Goal: Information Seeking & Learning: Learn about a topic

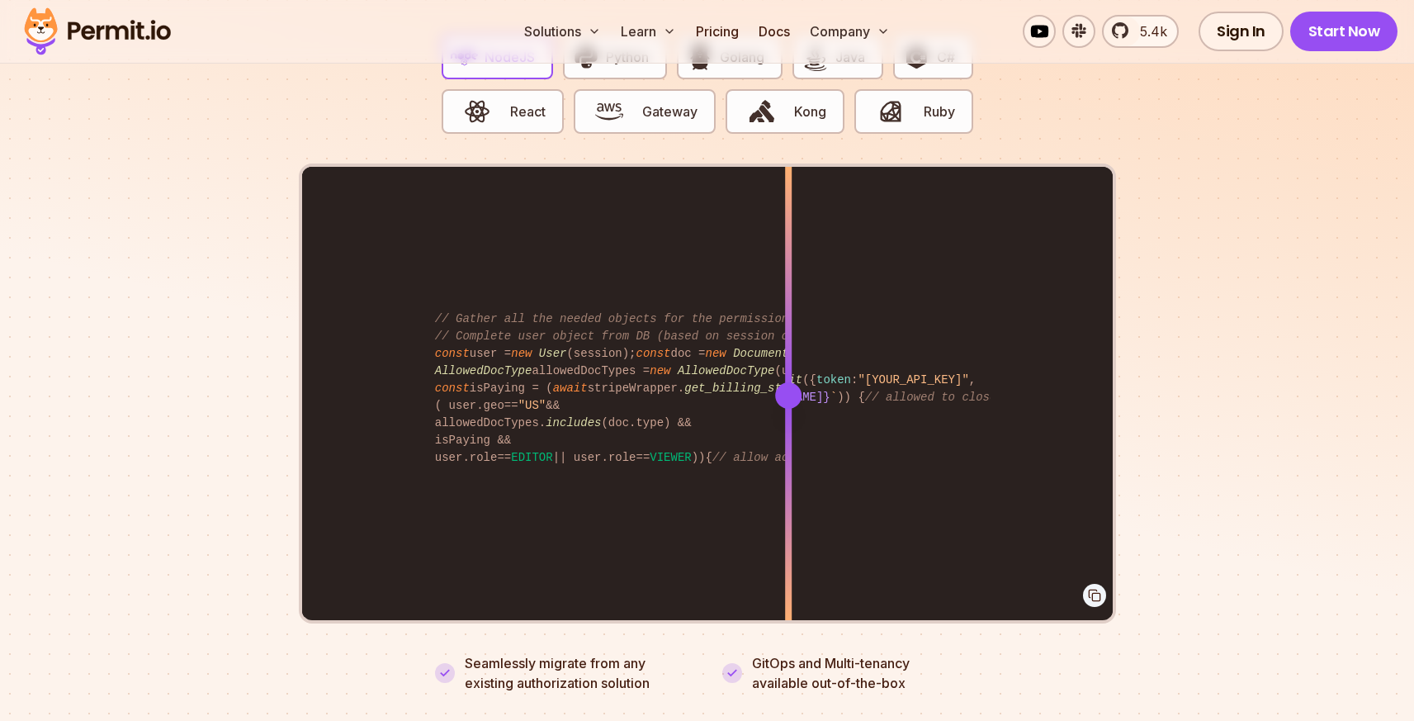
scroll to position [3320, 0]
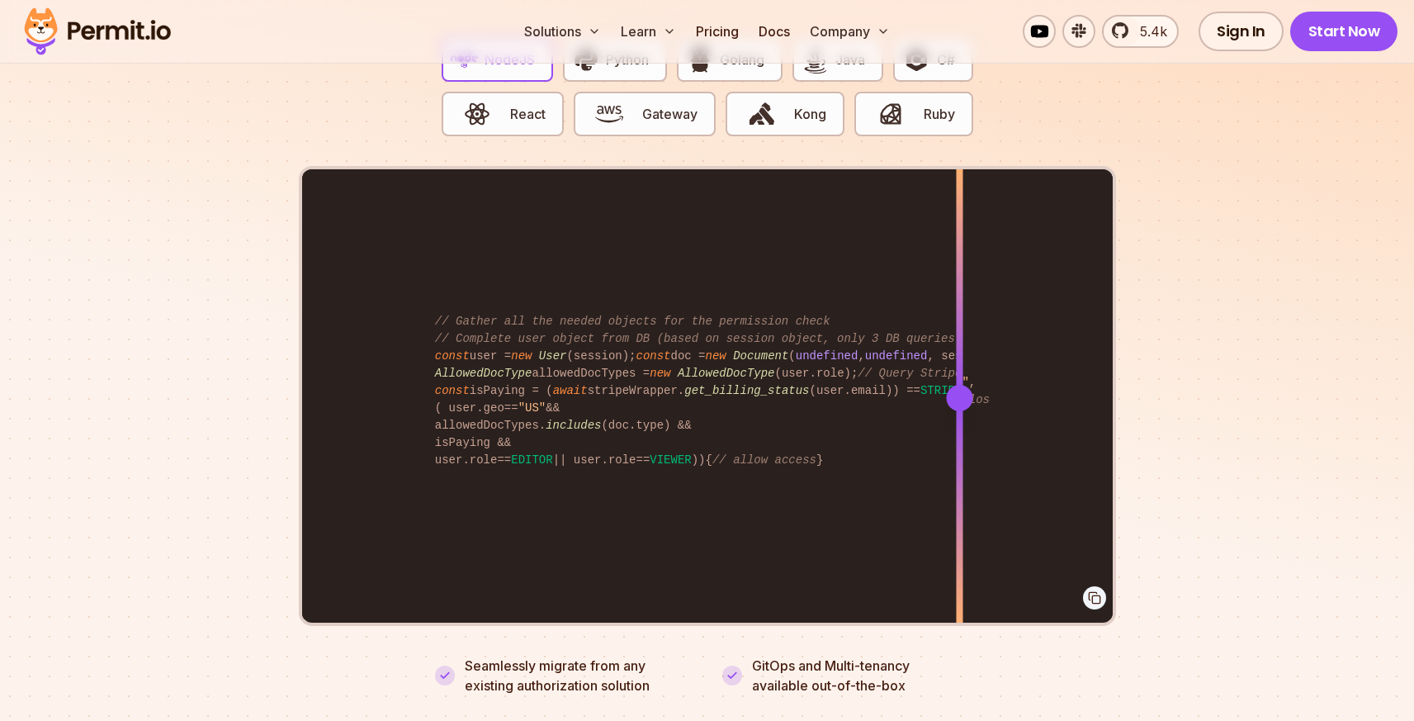
drag, startPoint x: 798, startPoint y: 384, endPoint x: 959, endPoint y: 408, distance: 162.8
click at [959, 408] on div at bounding box center [959, 397] width 7 height 456
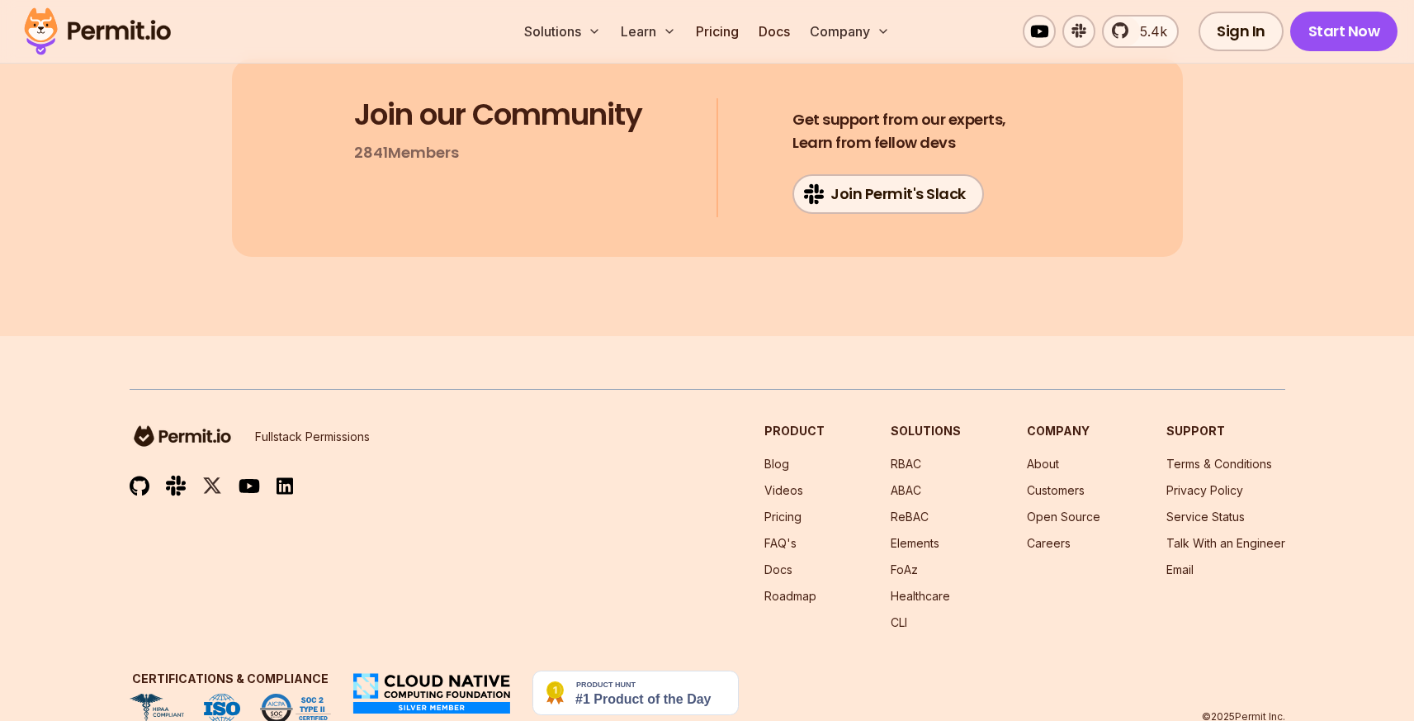
scroll to position [8876, 0]
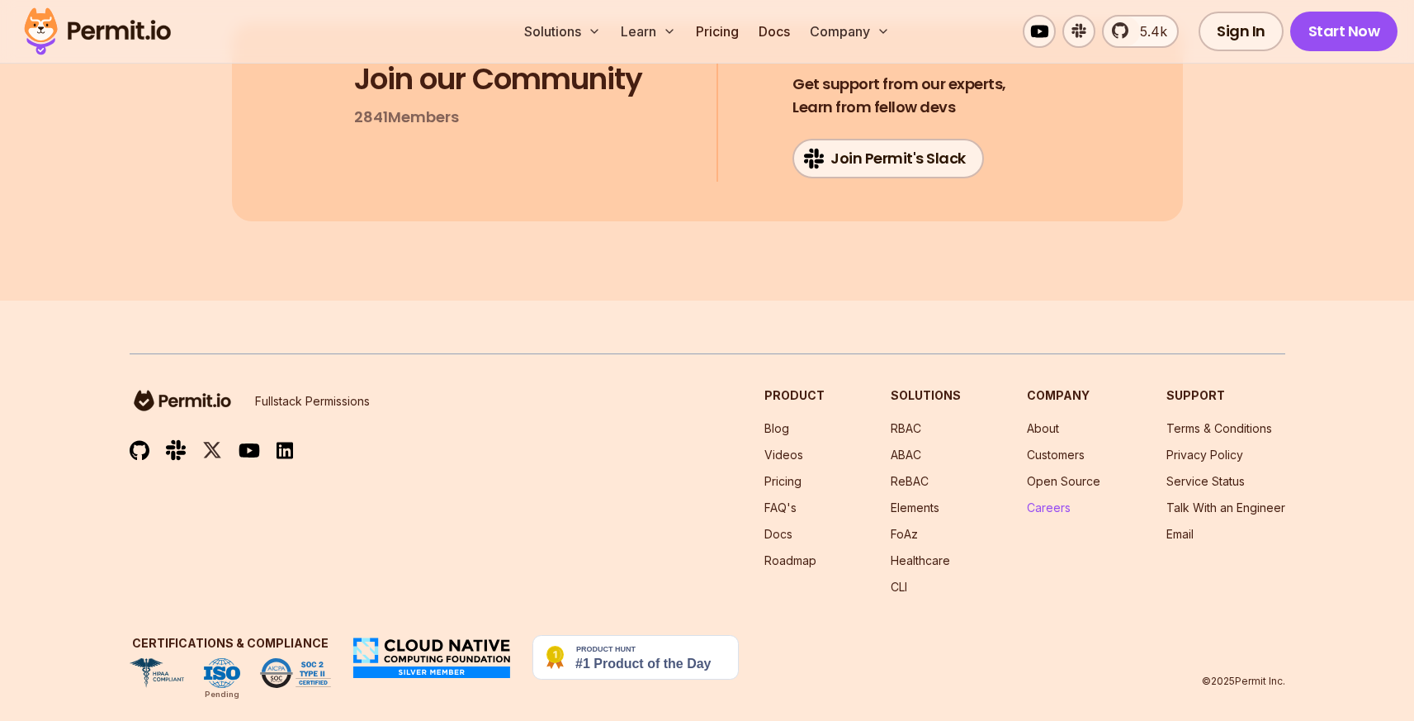
click at [1054, 500] on link "Careers" at bounding box center [1049, 507] width 44 height 14
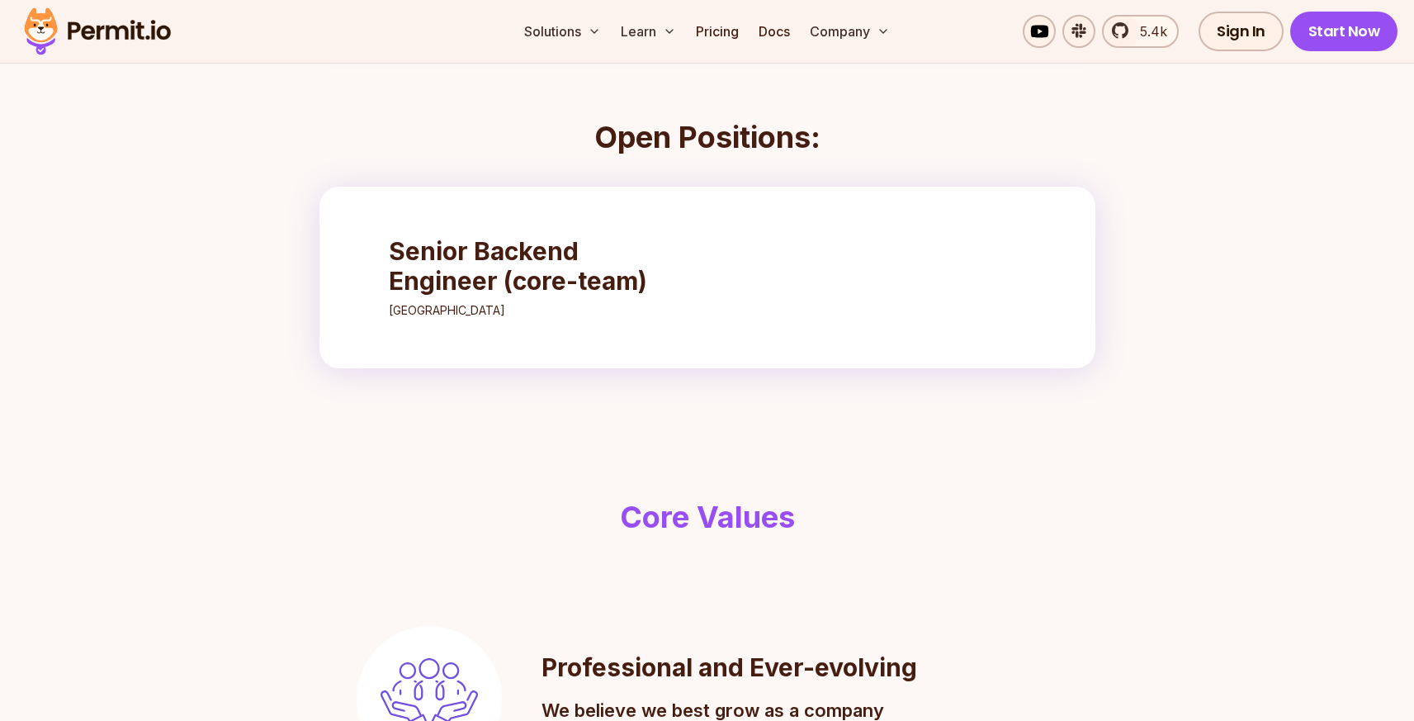
scroll to position [506, 0]
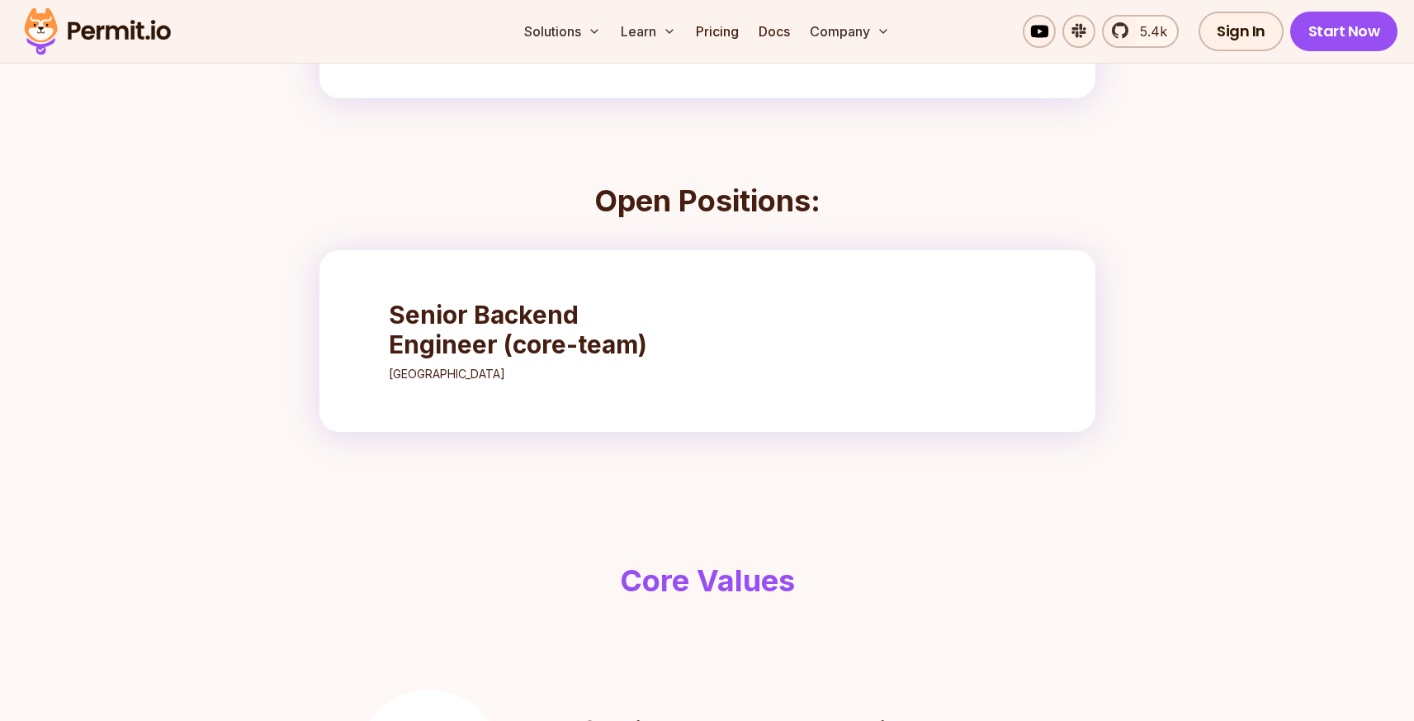
click at [389, 388] on link "Senior Backend Engineer (core-team) [GEOGRAPHIC_DATA]" at bounding box center [534, 341] width 325 height 116
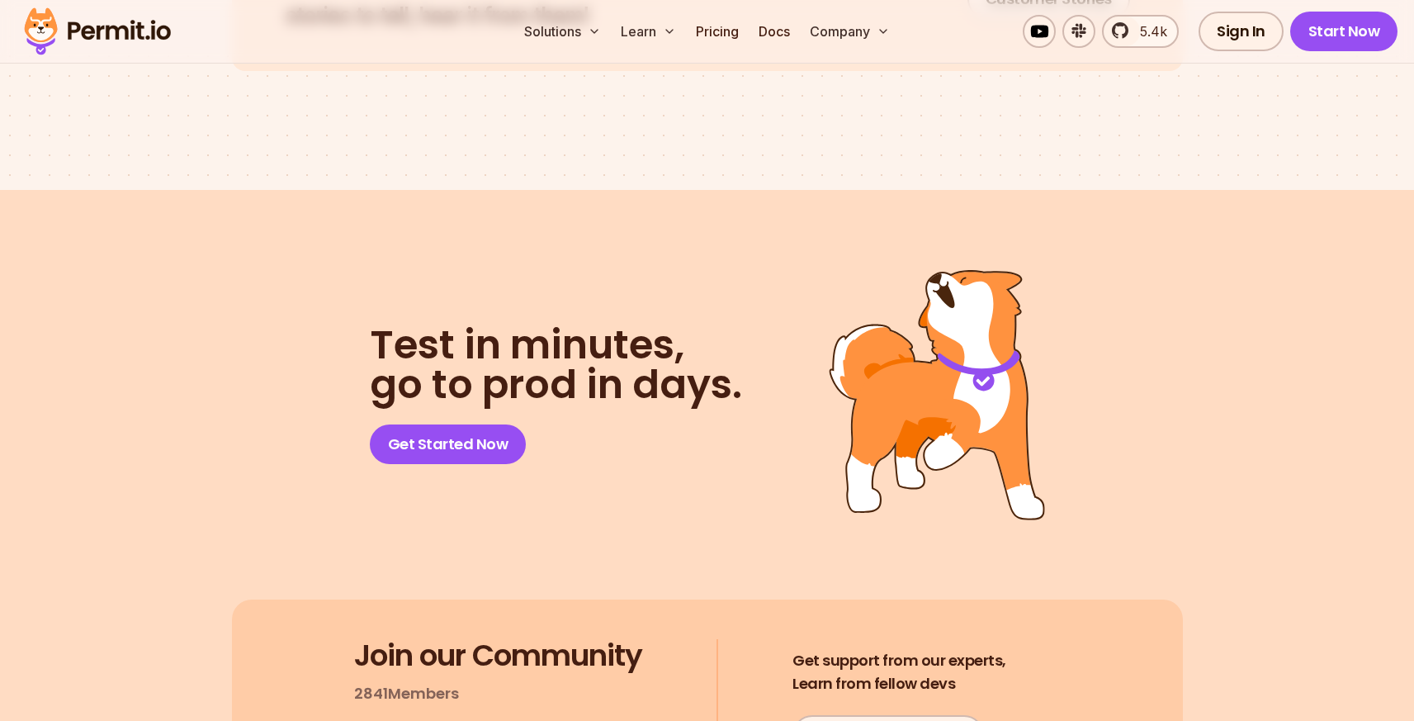
scroll to position [8400, 0]
